Goal: Navigation & Orientation: Find specific page/section

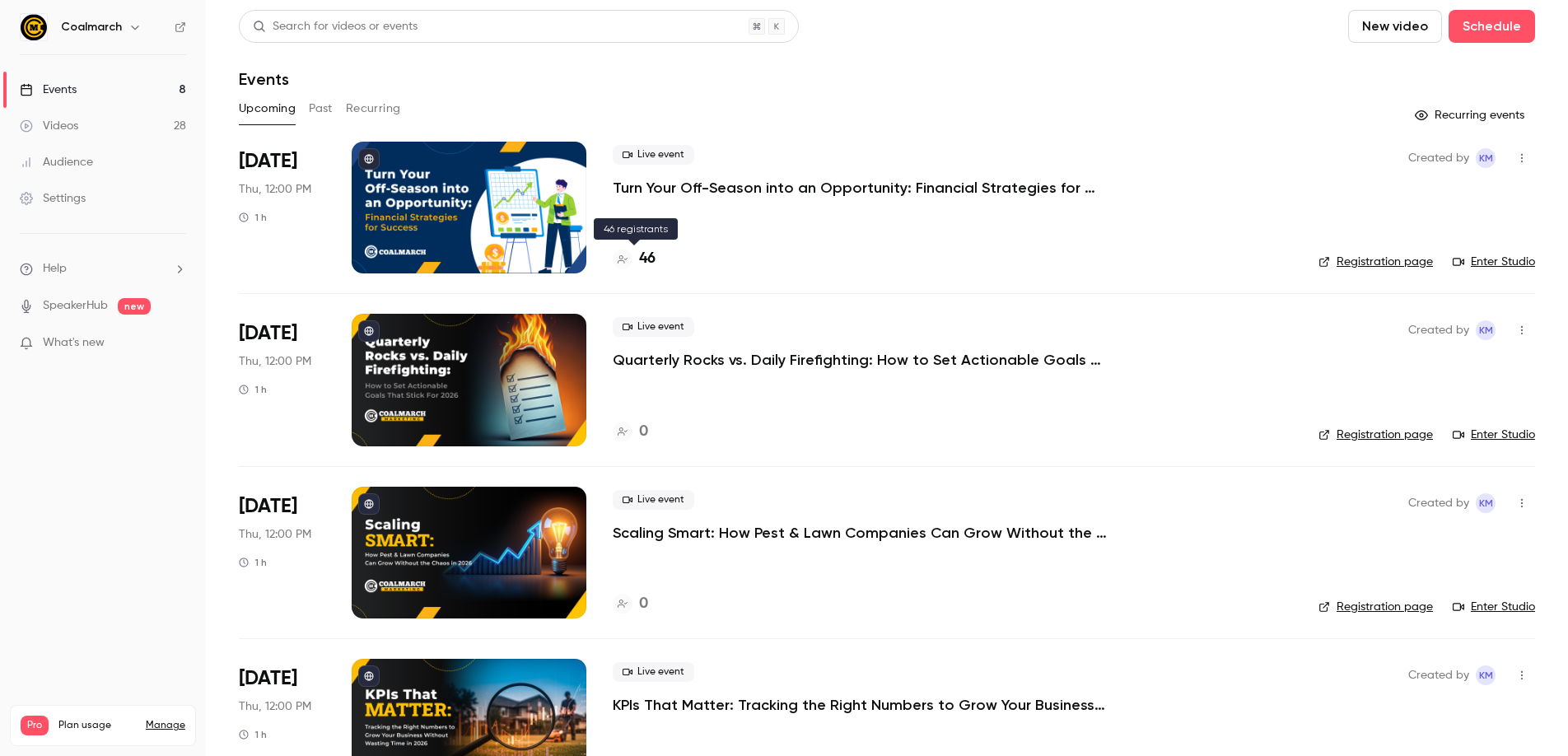
click at [649, 259] on h4 "46" at bounding box center [647, 260] width 16 height 23
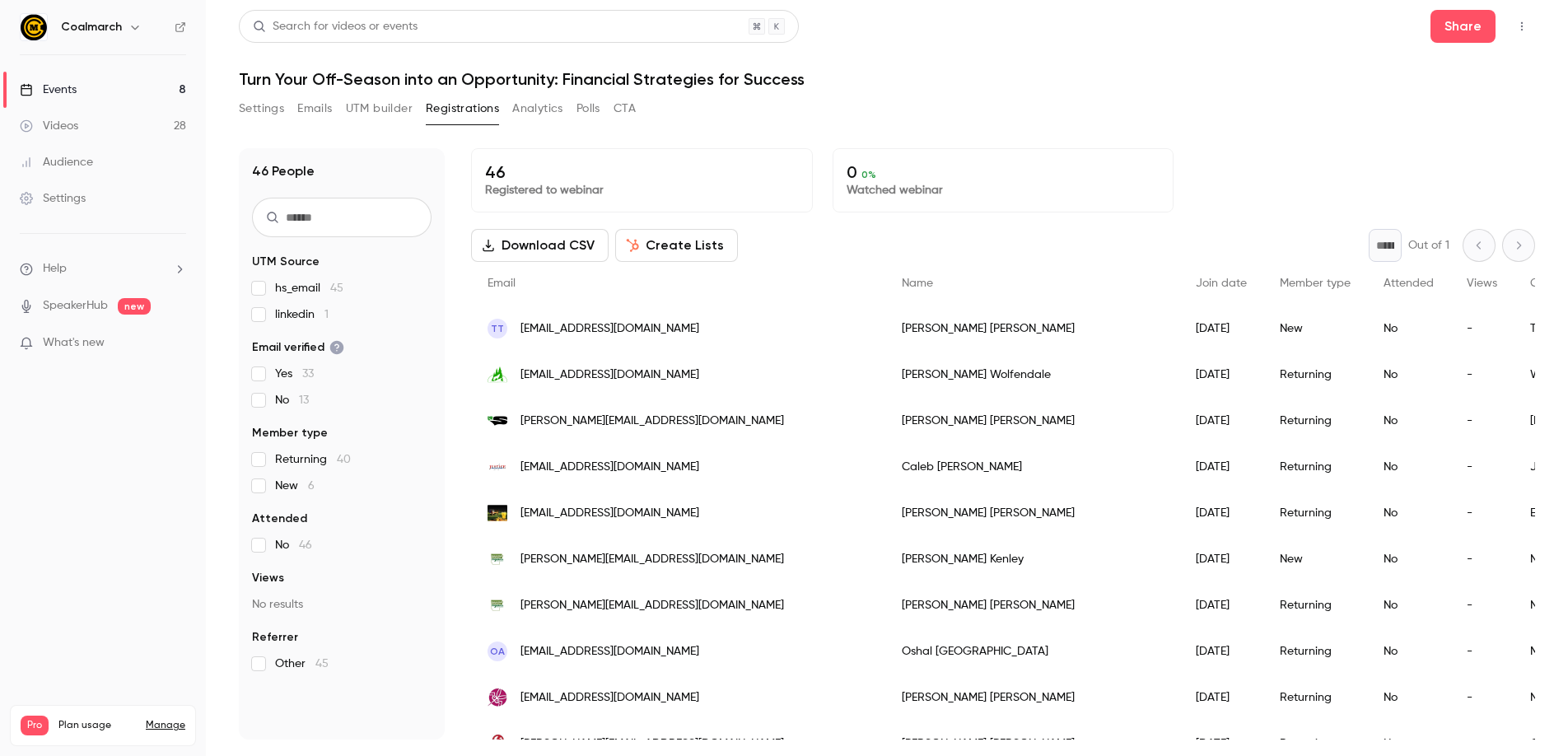
click at [1071, 87] on h1 "Turn Your Off-Season into an Opportunity: Financial Strategies for Success" at bounding box center [886, 79] width 1296 height 20
click at [122, 78] on link "Events 8" at bounding box center [102, 90] width 206 height 36
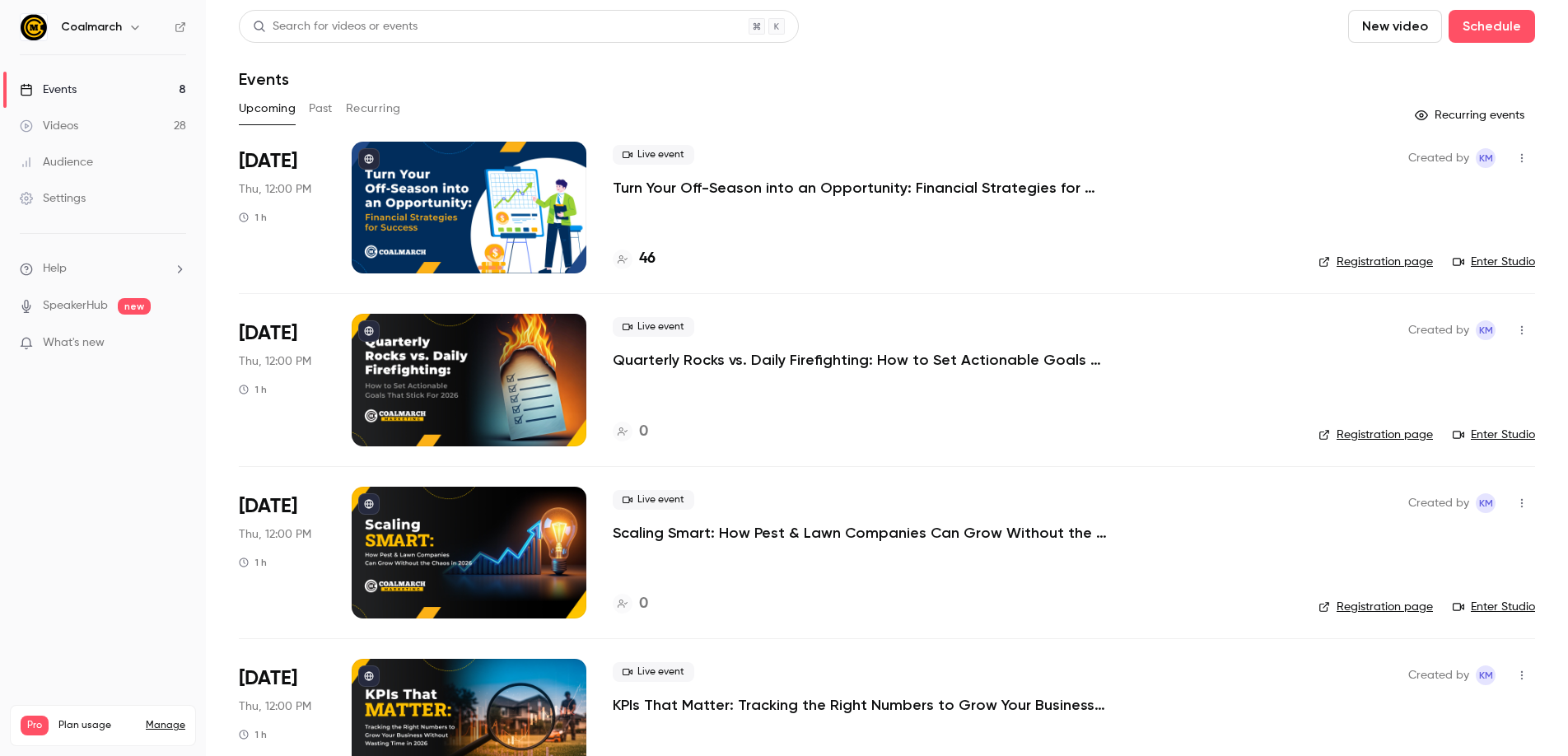
click at [1526, 261] on link "Enter Studio" at bounding box center [1493, 261] width 82 height 16
